Goal: Task Accomplishment & Management: Use online tool/utility

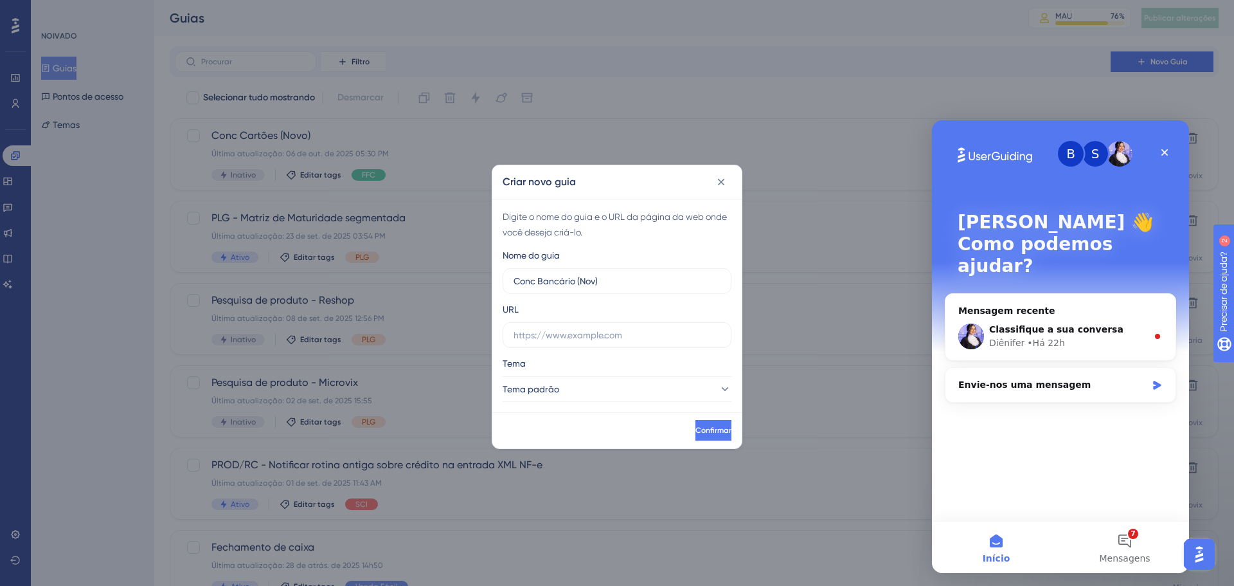
click at [640, 337] on input "text" at bounding box center [617, 335] width 207 height 14
type input "[URL][DOMAIN_NAME]"
click at [592, 389] on button "Tema padrão" at bounding box center [617, 389] width 229 height 26
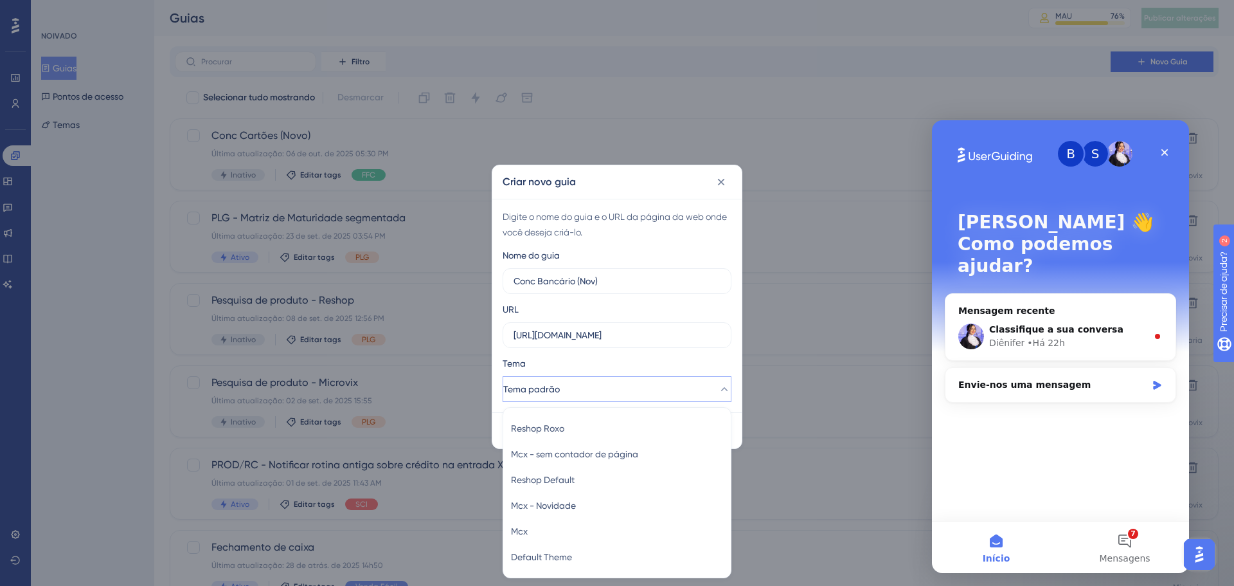
scroll to position [1, 0]
click at [598, 507] on div "Mcx - Novidade Mcx - Novidade" at bounding box center [617, 505] width 212 height 26
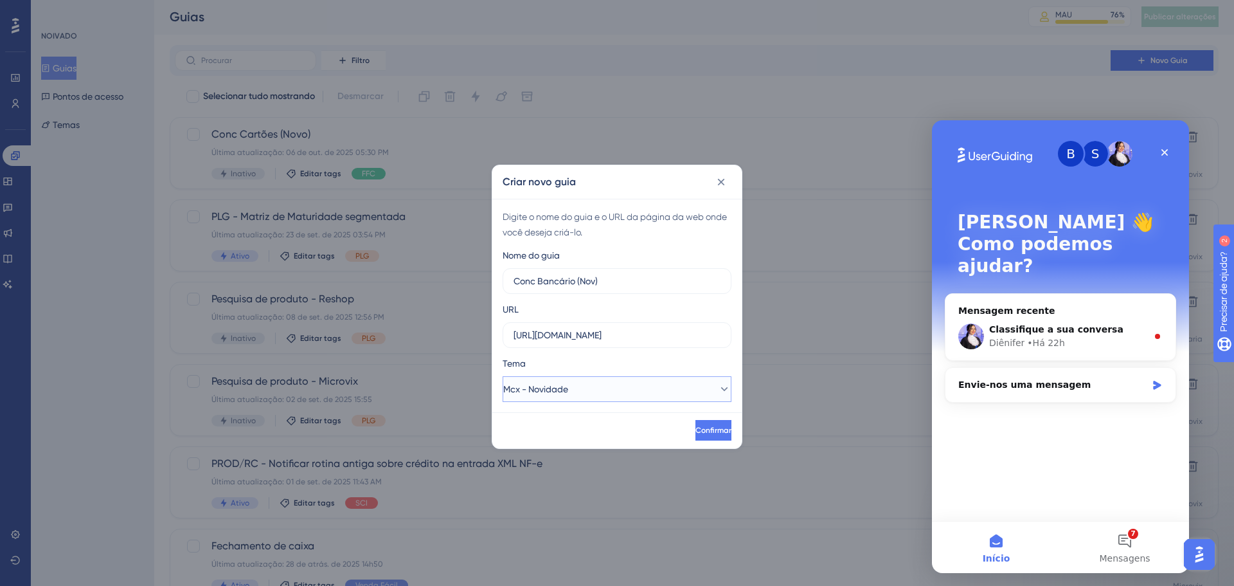
click at [633, 384] on button "Mcx - Novidade" at bounding box center [617, 389] width 229 height 26
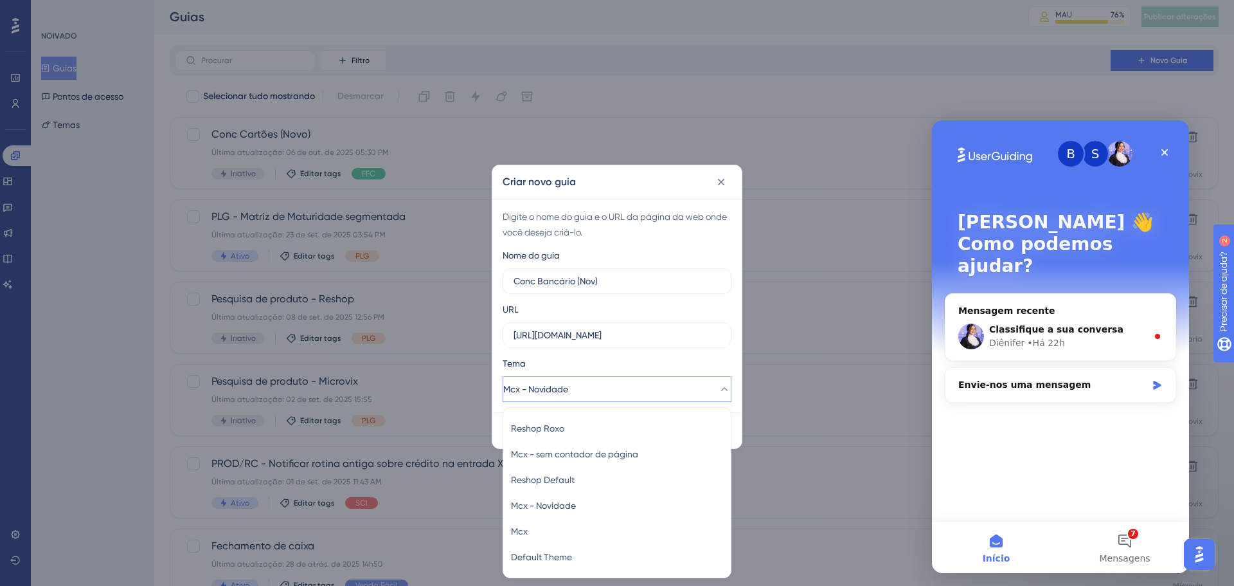
scroll to position [3, 0]
click at [603, 530] on div "Mcx Mcx" at bounding box center [617, 531] width 212 height 26
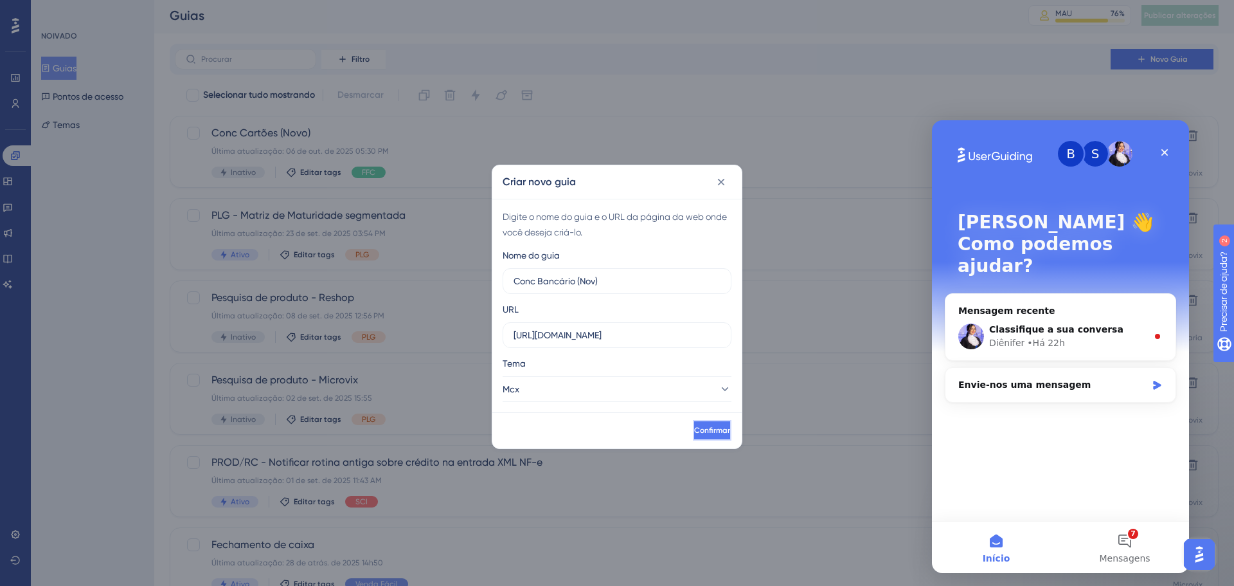
click at [703, 431] on font "Confirmar" at bounding box center [712, 430] width 36 height 9
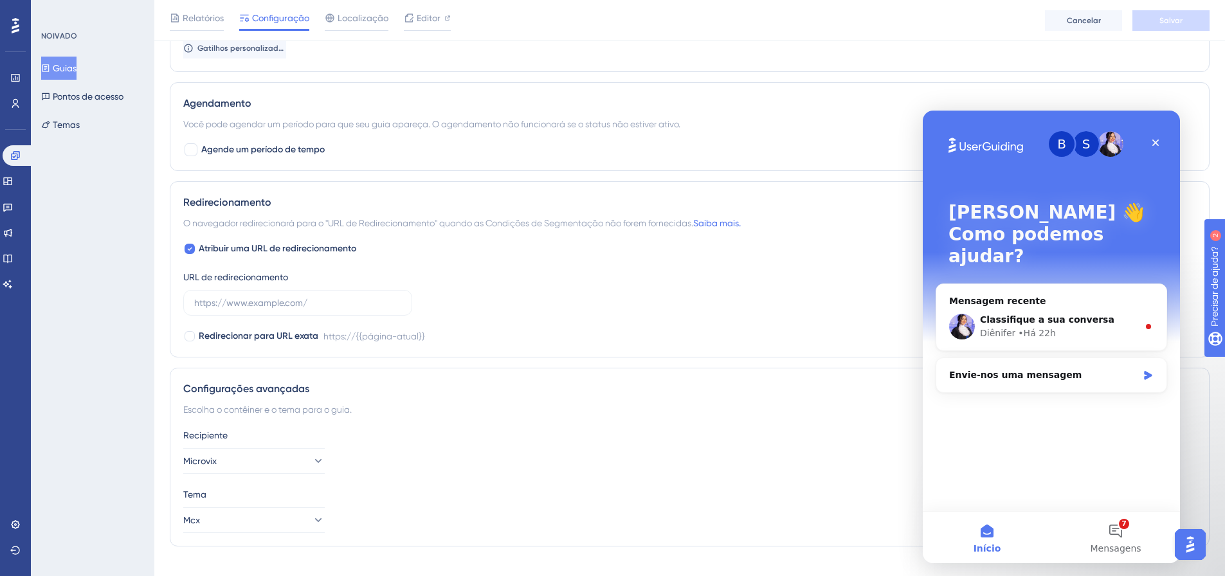
scroll to position [793, 0]
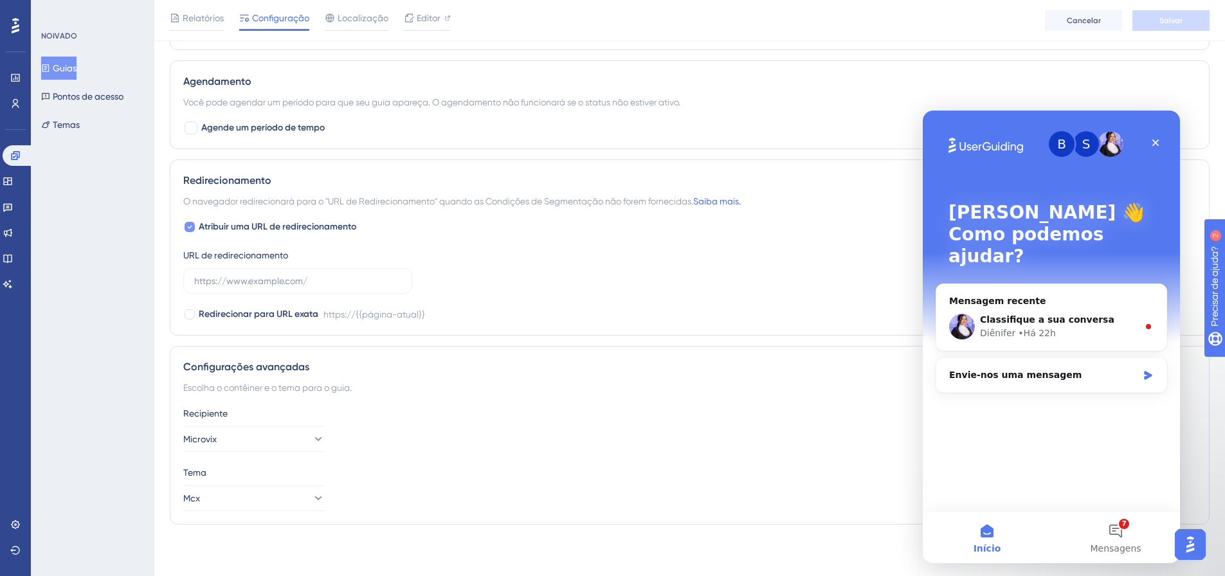
click at [314, 228] on font "Atribuir uma URL de redirecionamento" at bounding box center [277, 226] width 157 height 11
checkbox input "false"
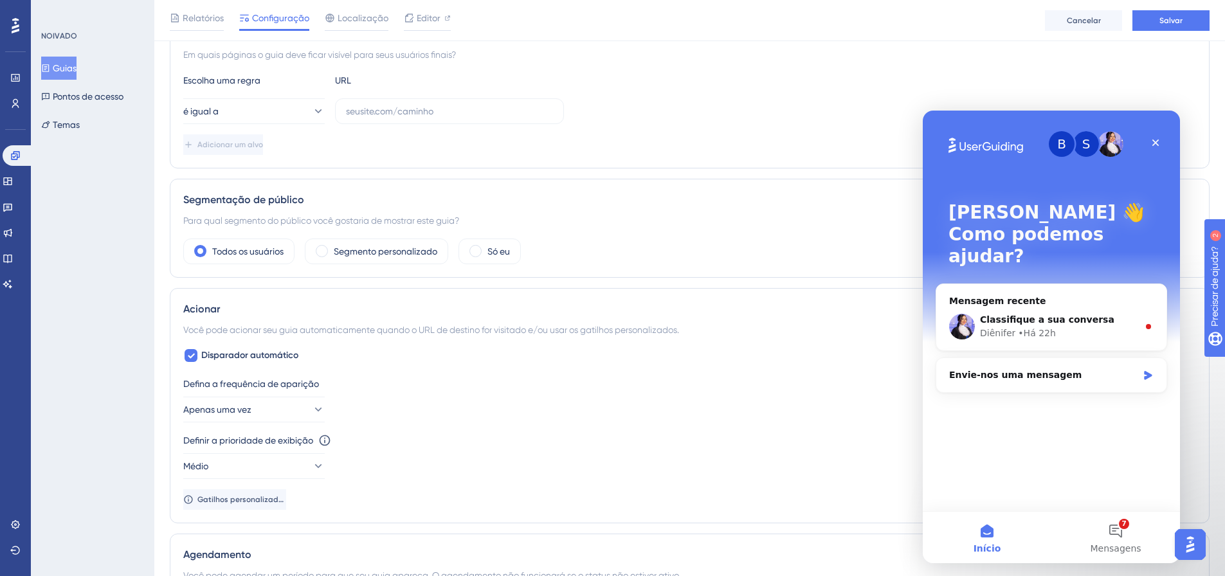
scroll to position [0, 0]
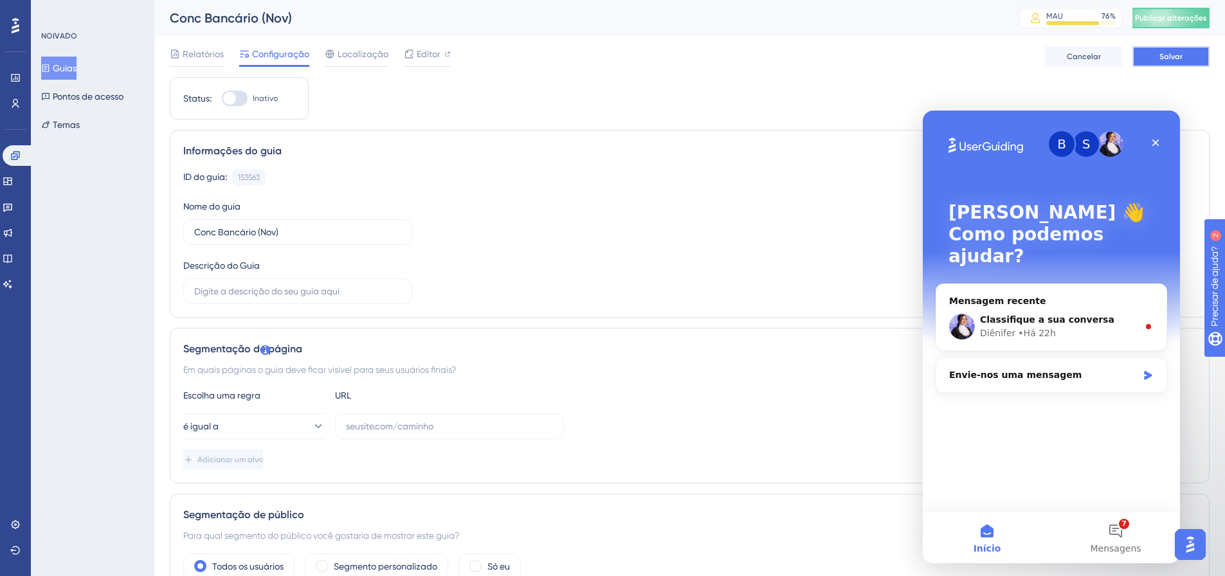
click at [1180, 53] on font "Salvar" at bounding box center [1170, 56] width 23 height 9
click at [431, 426] on input "text" at bounding box center [449, 426] width 207 height 14
paste input "[URL][DOMAIN_NAME]"
type input "[URL][DOMAIN_NAME]"
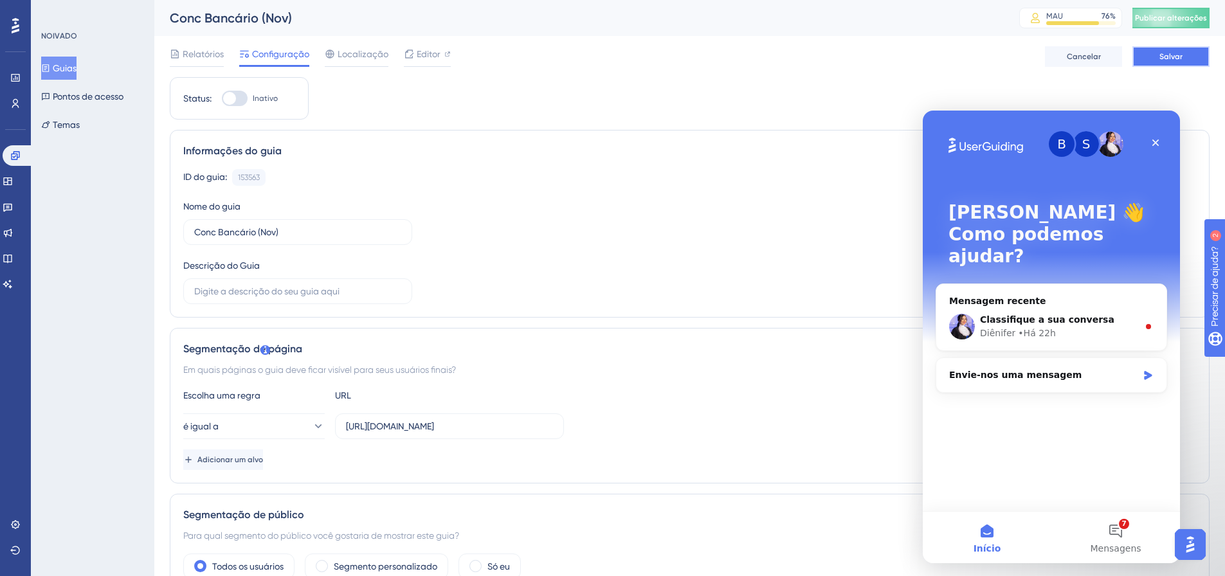
click at [1172, 60] on font "Salvar" at bounding box center [1170, 56] width 23 height 9
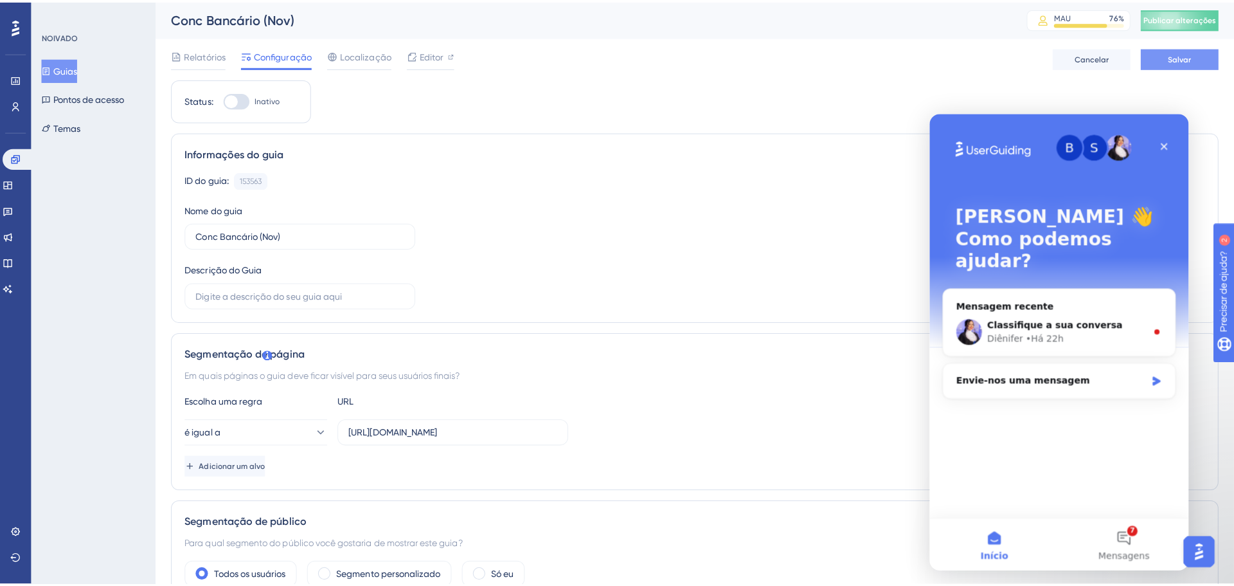
scroll to position [0, 0]
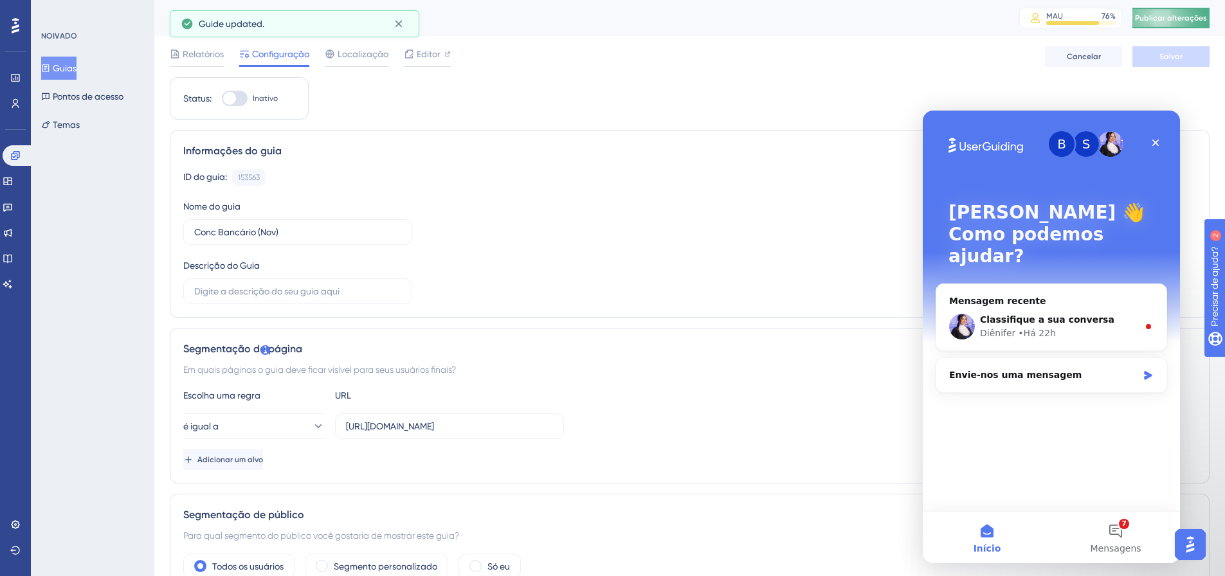
click at [1169, 15] on font "Publicar alterações" at bounding box center [1171, 17] width 72 height 9
